Goal: Task Accomplishment & Management: Manage account settings

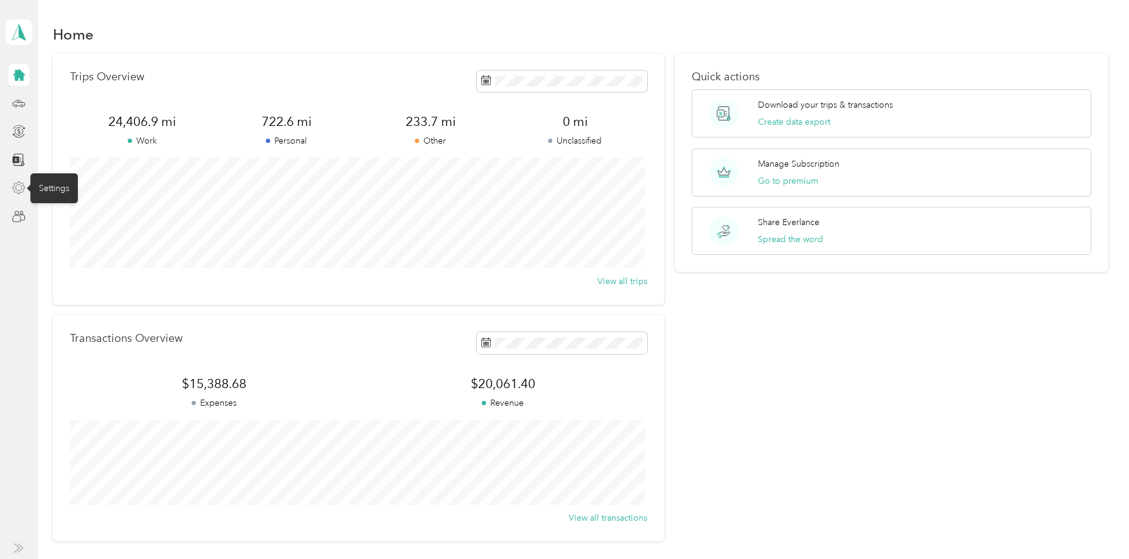
click at [21, 190] on icon at bounding box center [19, 188] width 12 height 12
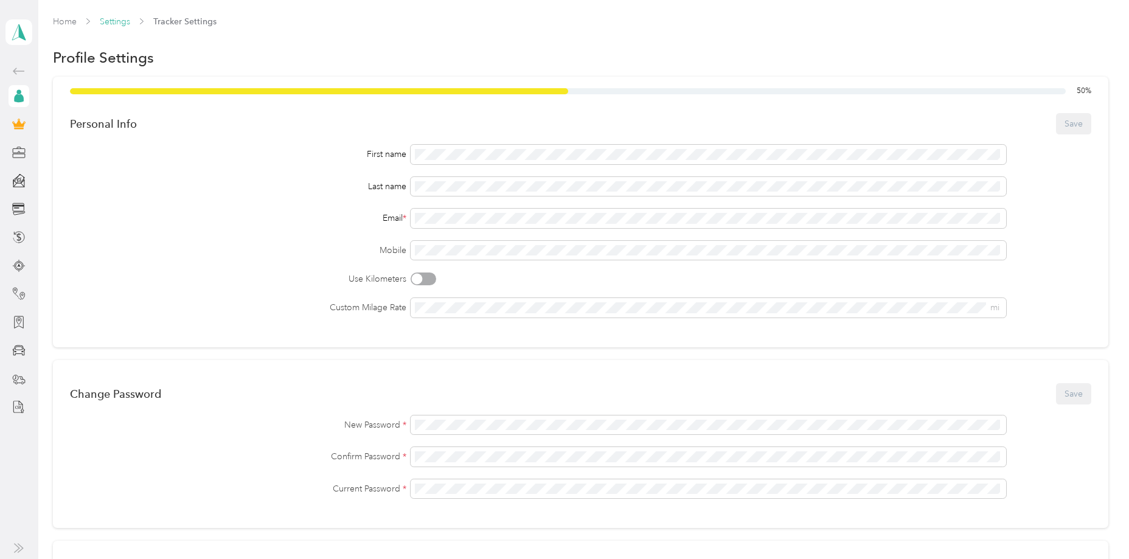
click at [116, 25] on link "Settings" at bounding box center [115, 21] width 30 height 10
click at [18, 210] on icon at bounding box center [18, 209] width 13 height 13
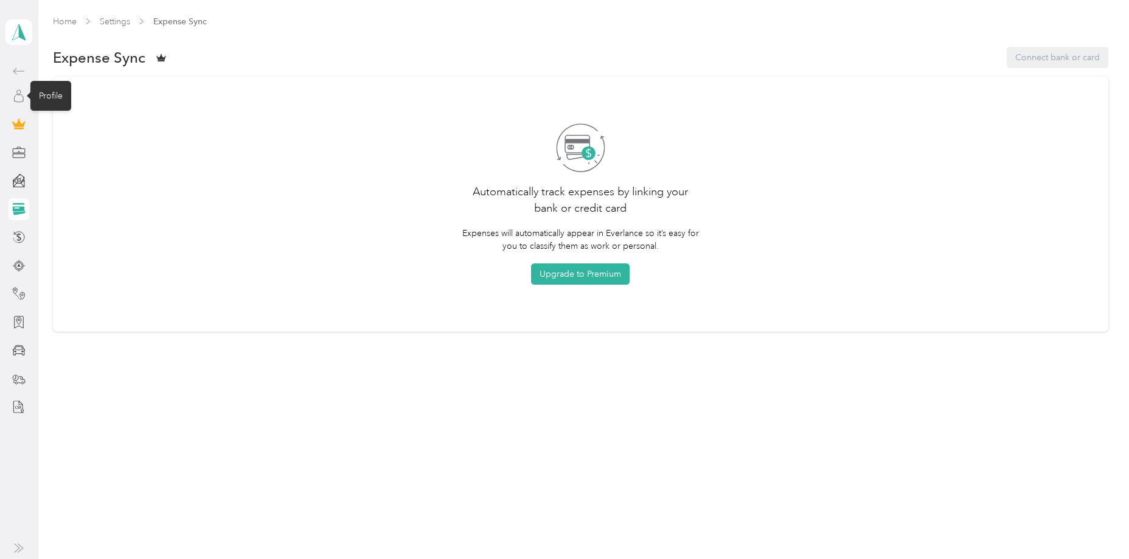
click at [15, 99] on icon at bounding box center [18, 95] width 13 height 13
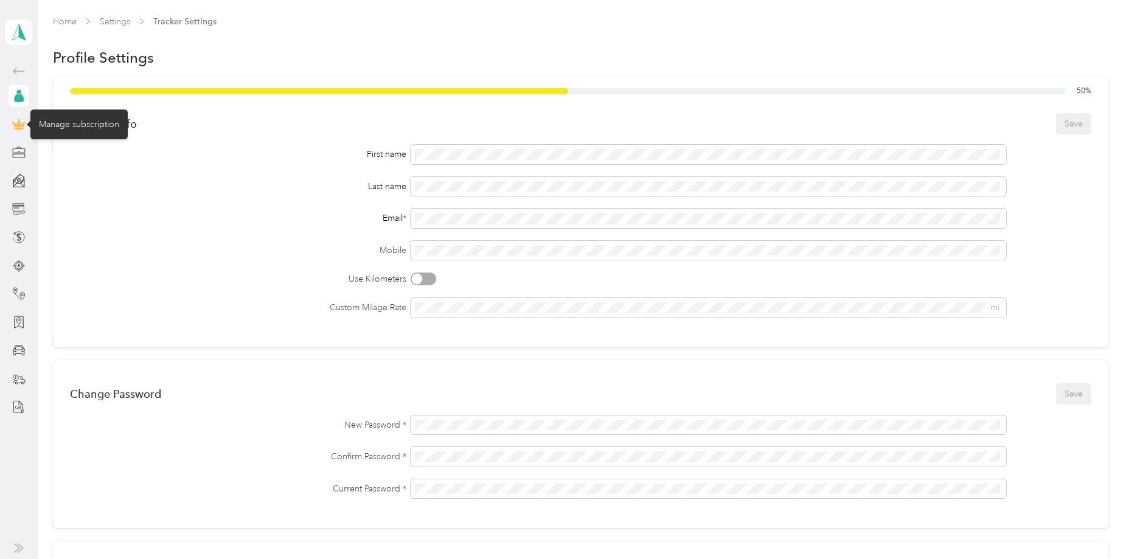
click at [13, 124] on icon at bounding box center [18, 123] width 13 height 13
